Goal: Understand process/instructions: Learn how to perform a task or action

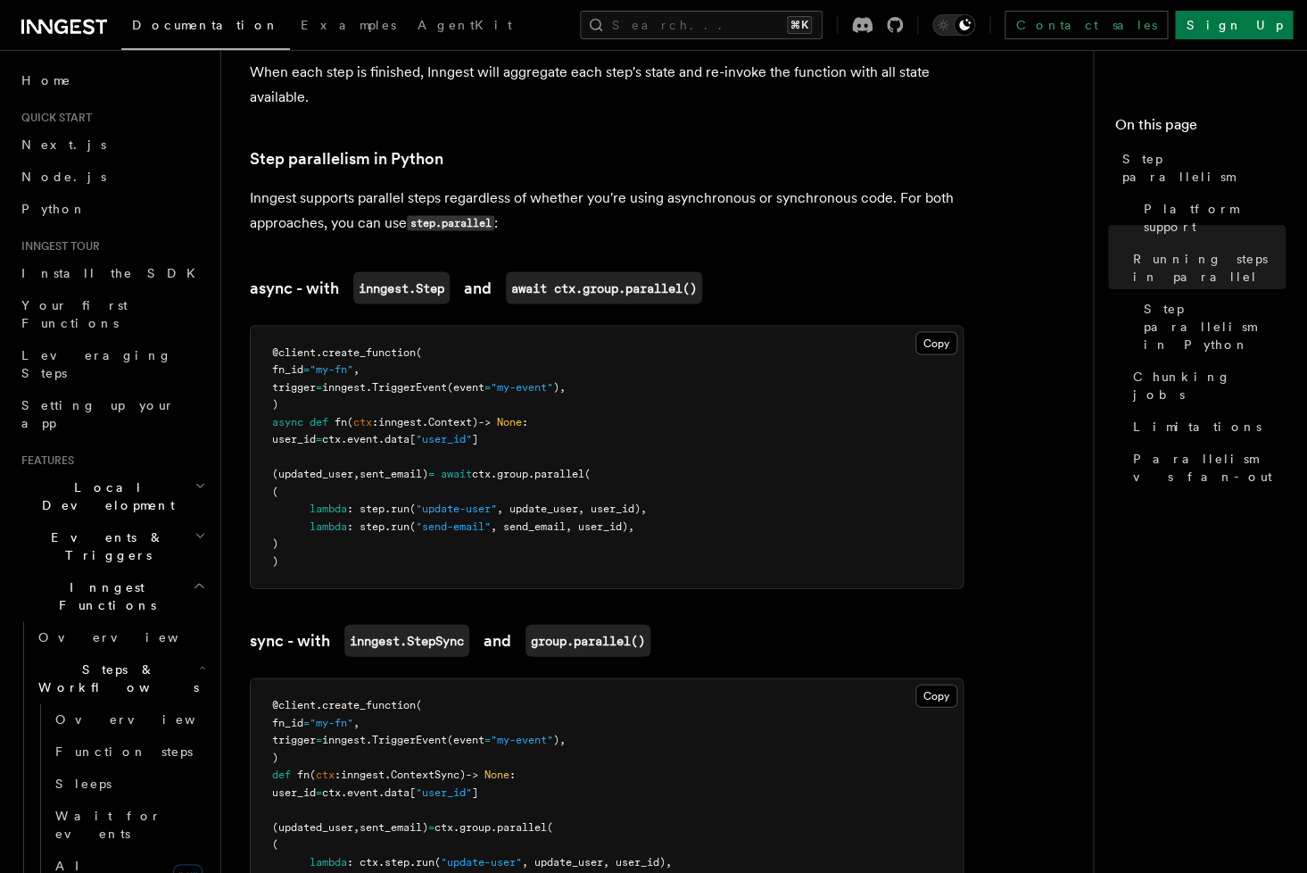
scroll to position [1162, 0]
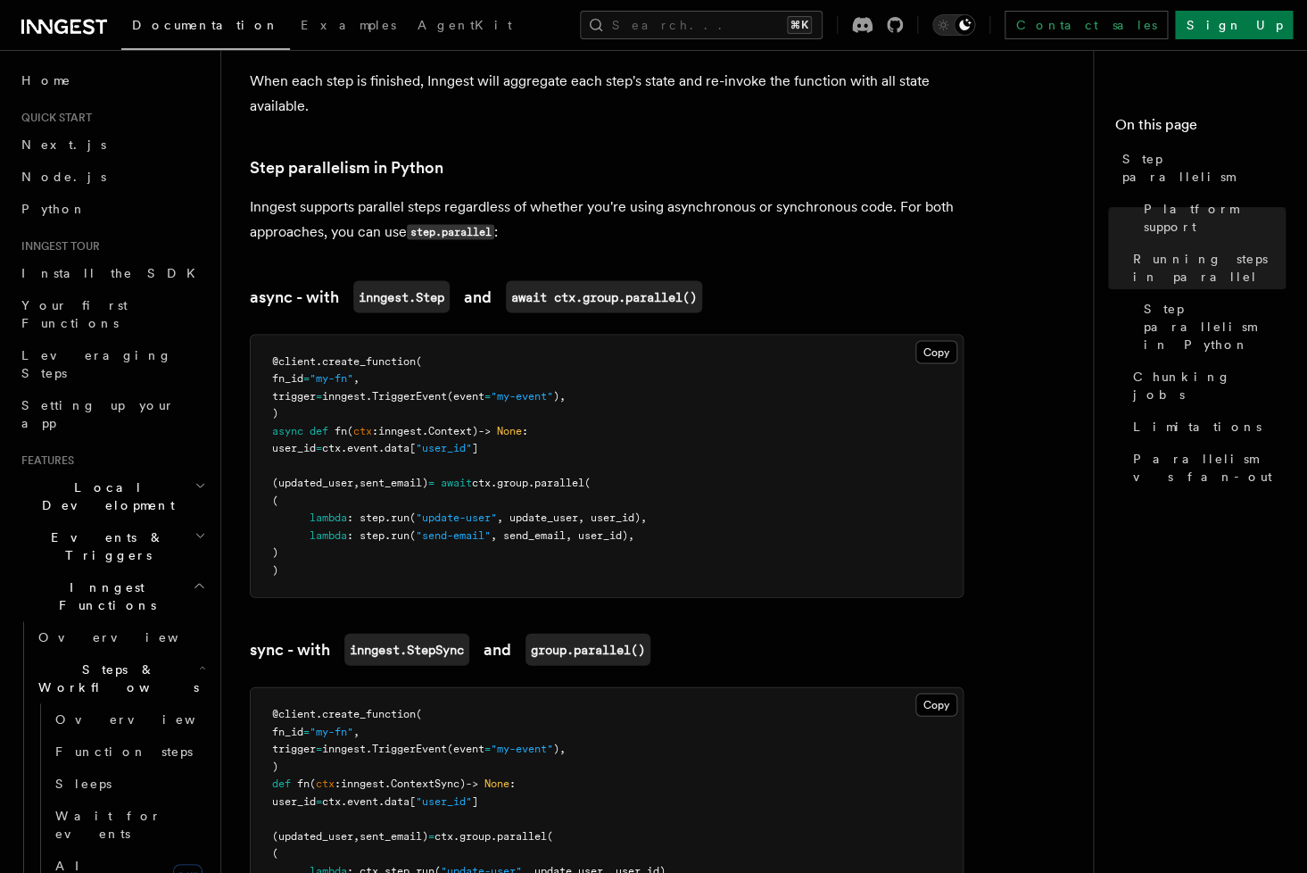
drag, startPoint x: 285, startPoint y: 462, endPoint x: 363, endPoint y: 541, distance: 110.4
click at [363, 541] on pre "@client . create_function ( fn_id = "my-fn" , trigger = inngest. TriggerEvent (…" at bounding box center [607, 466] width 712 height 262
copy code "(updated_user , sent_email) = await ctx . group . parallel ( ( lambda : step. r…"
click at [725, 489] on pre "@client . create_function ( fn_id = "my-fn" , trigger = inngest. TriggerEvent (…" at bounding box center [607, 466] width 712 height 262
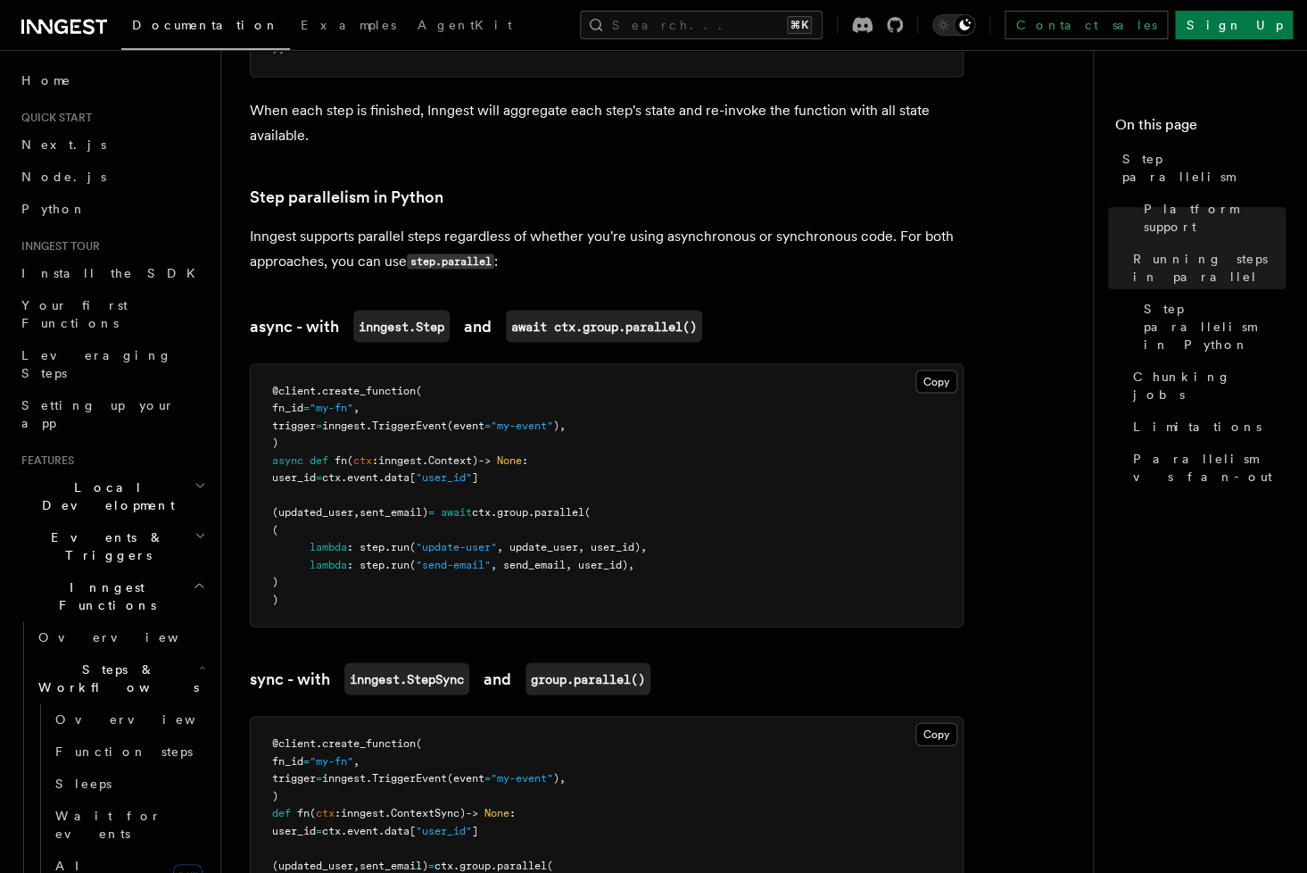
scroll to position [1129, 0]
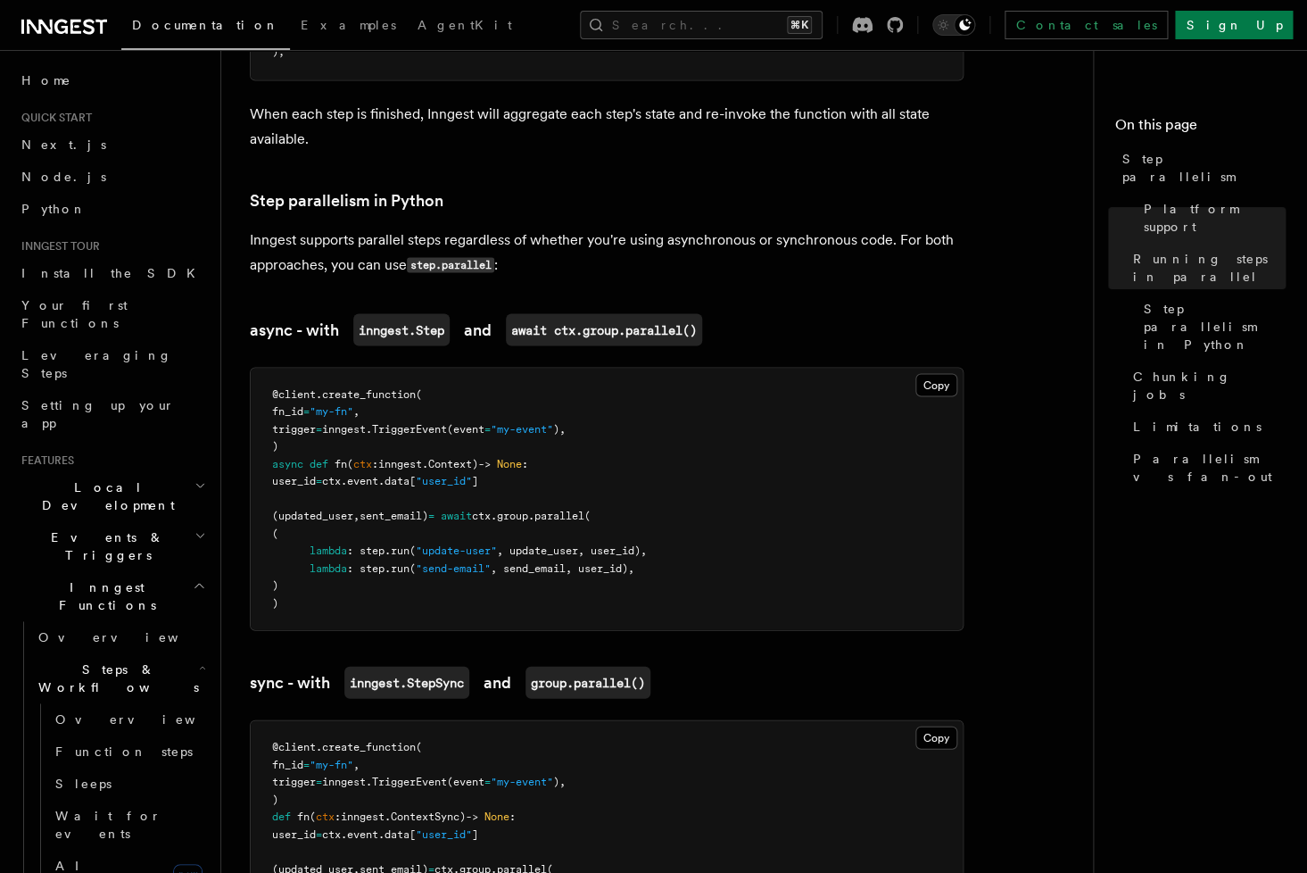
drag, startPoint x: 288, startPoint y: 492, endPoint x: 342, endPoint y: 576, distance: 100.2
click at [342, 576] on pre "@client . create_function ( fn_id = "my-fn" , trigger = inngest. TriggerEvent (…" at bounding box center [607, 499] width 712 height 262
copy code "(updated_user , sent_email) = await ctx . group . parallel ( ( lambda : step. r…"
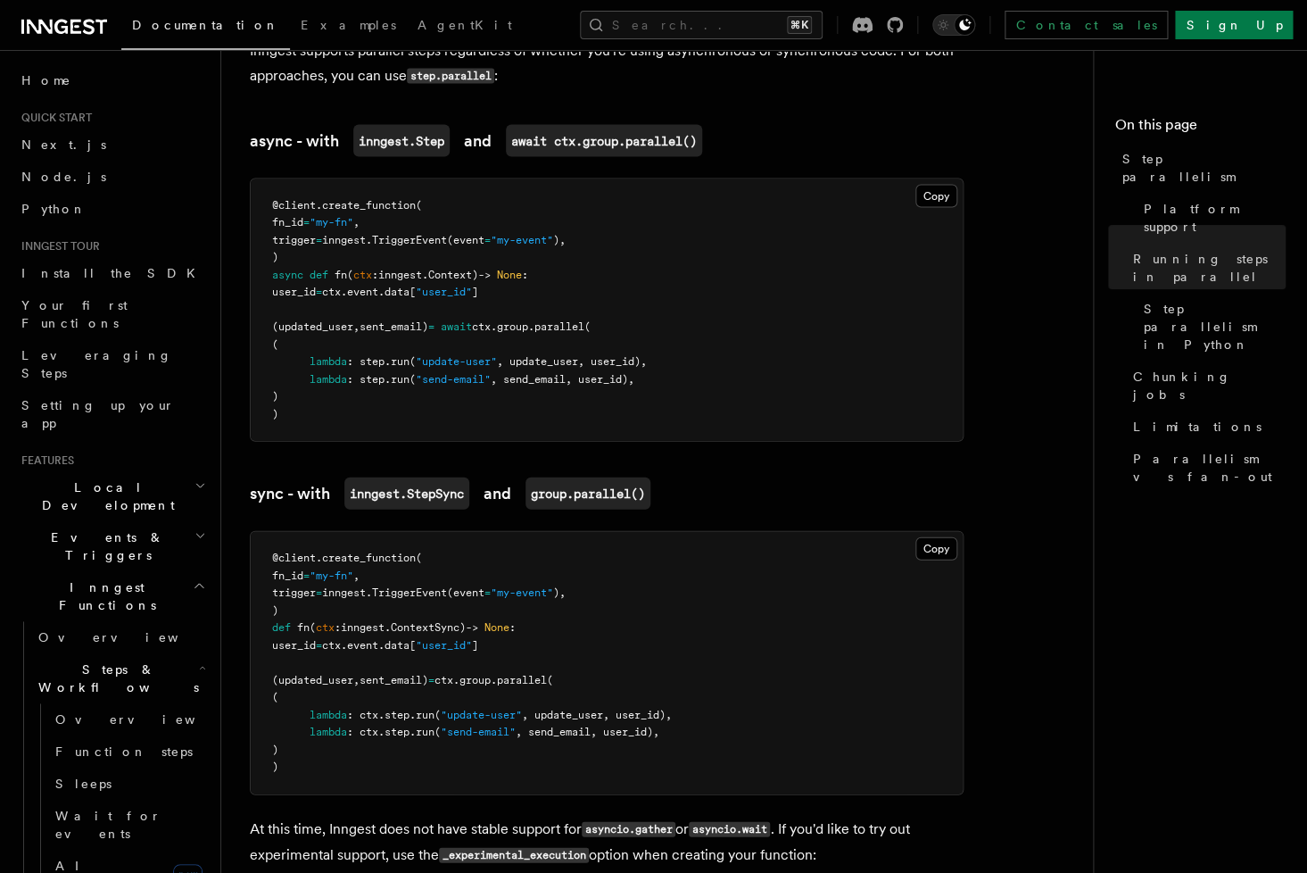
scroll to position [1320, 0]
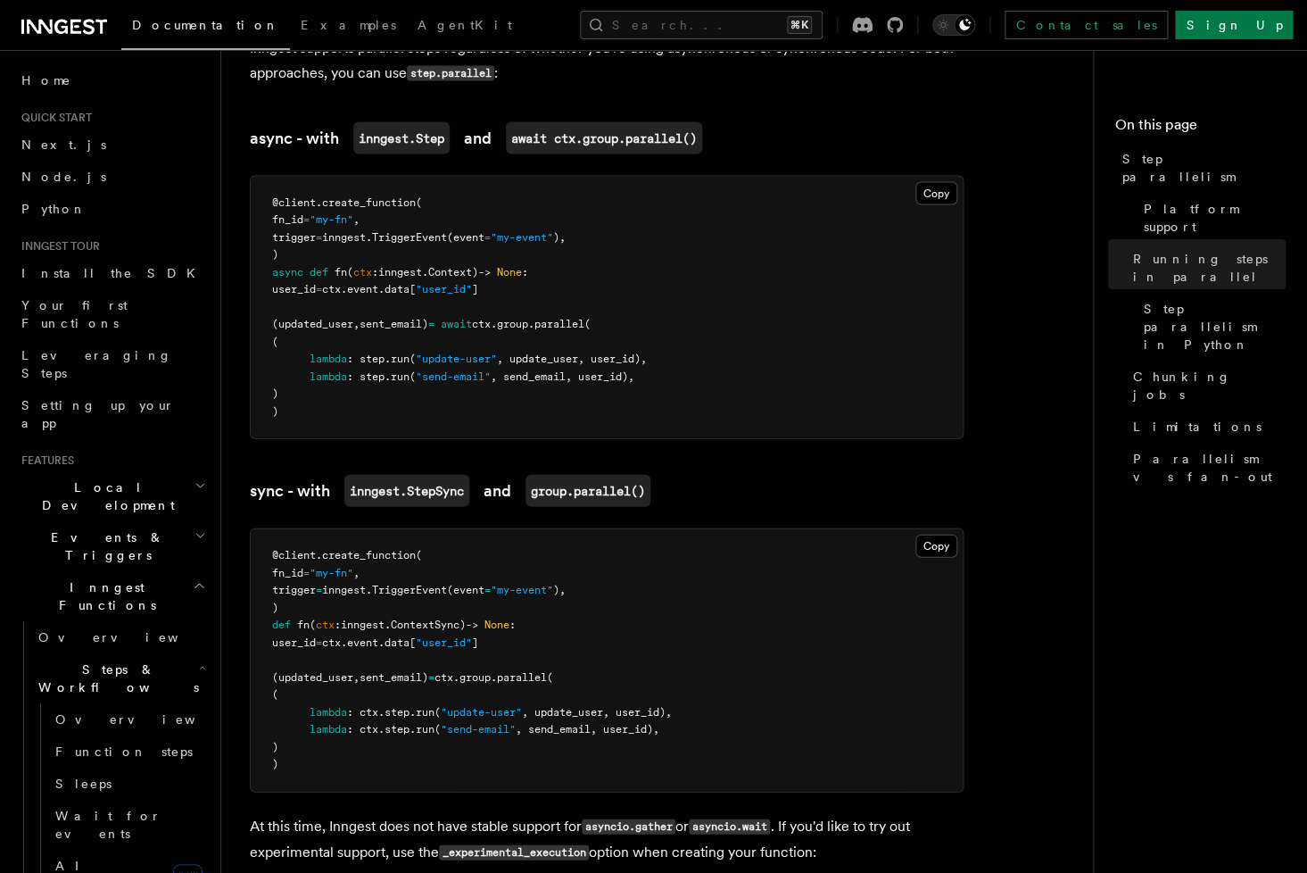
click at [578, 706] on span ", update_user, user_id)," at bounding box center [597, 712] width 150 height 12
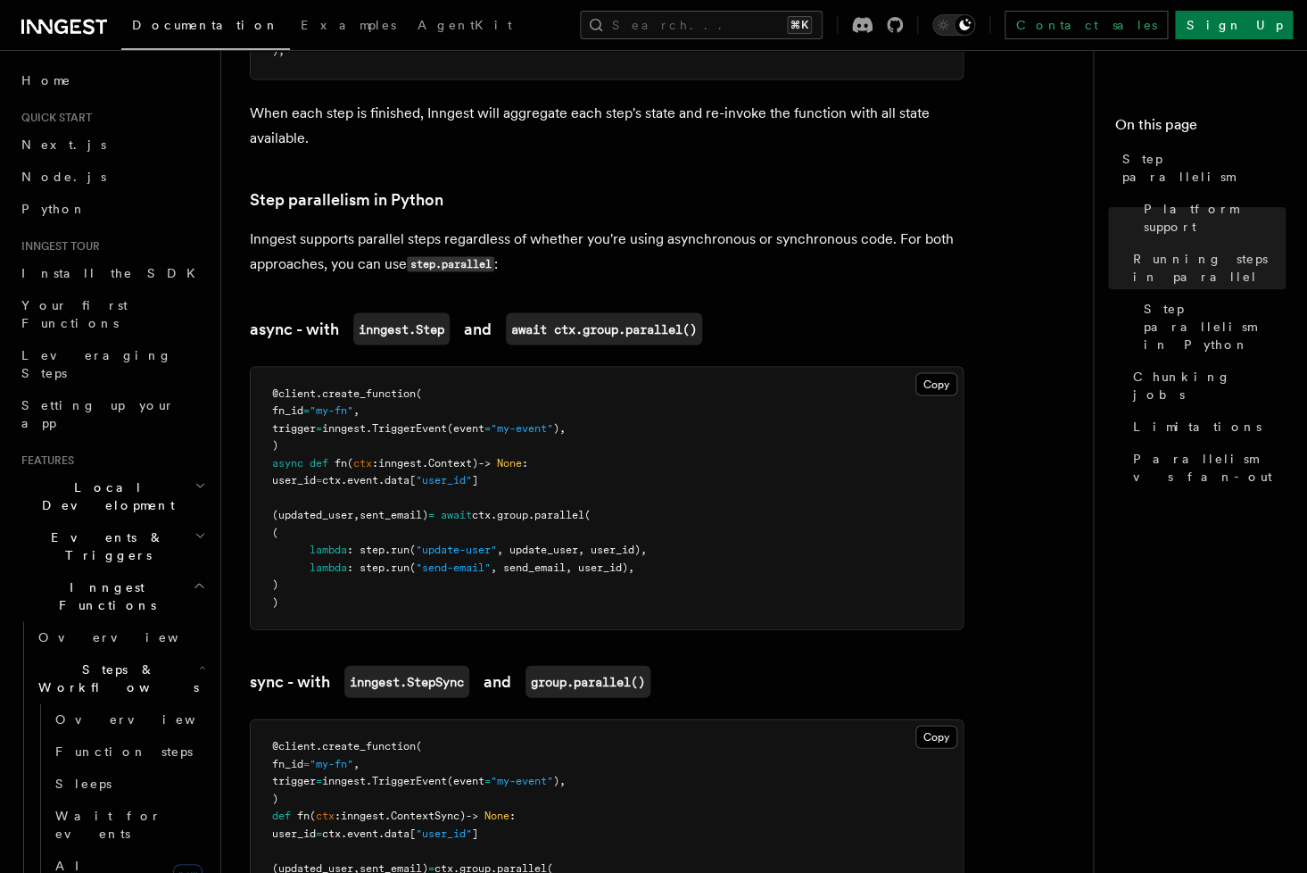
scroll to position [1136, 0]
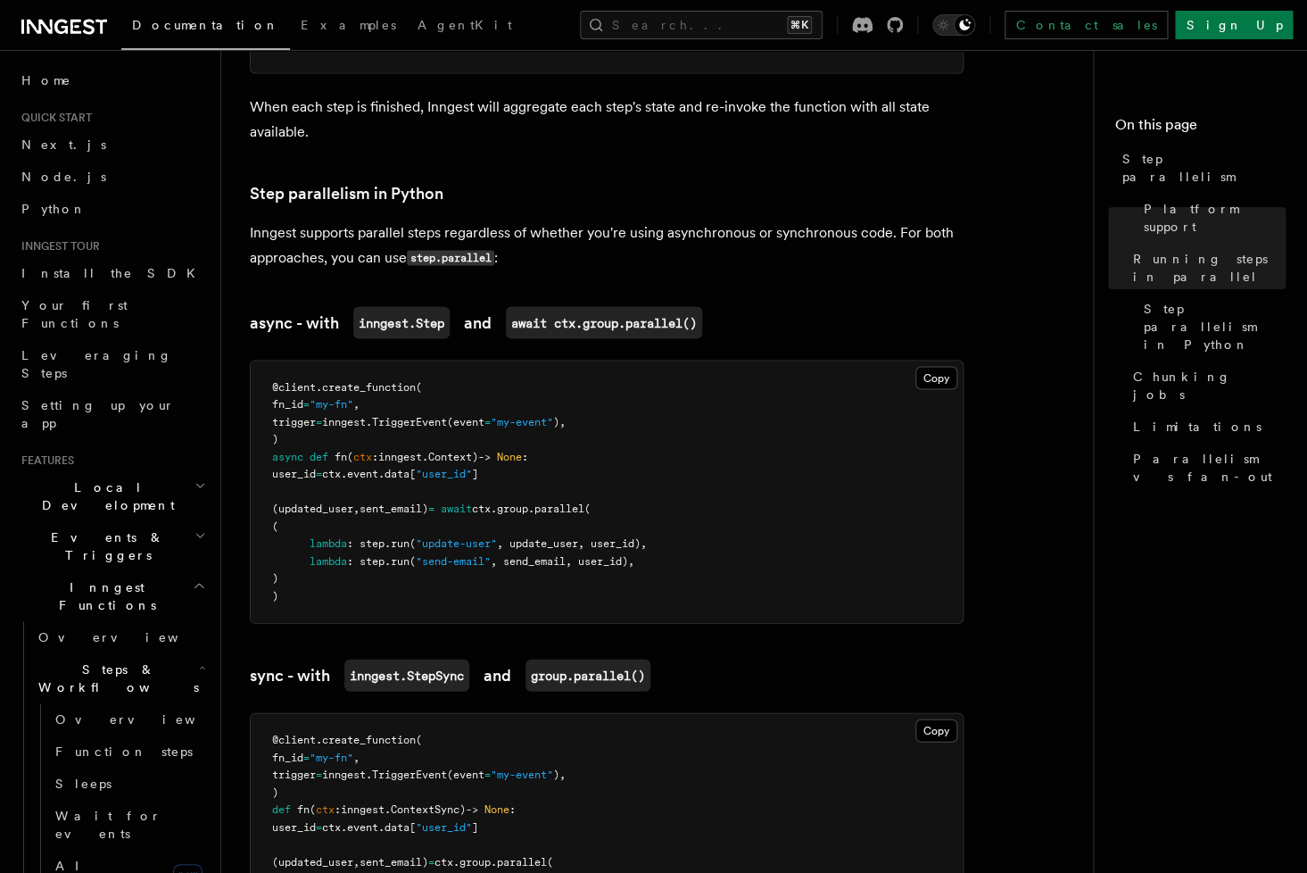
drag, startPoint x: 285, startPoint y: 485, endPoint x: 316, endPoint y: 576, distance: 96.2
click at [316, 576] on pre "@client . create_function ( fn_id = "my-fn" , trigger = inngest. TriggerEvent (…" at bounding box center [607, 491] width 712 height 262
copy code "(updated_user , sent_email) = await ctx . group . parallel ( ( lambda : step. r…"
